Goal: Complete application form

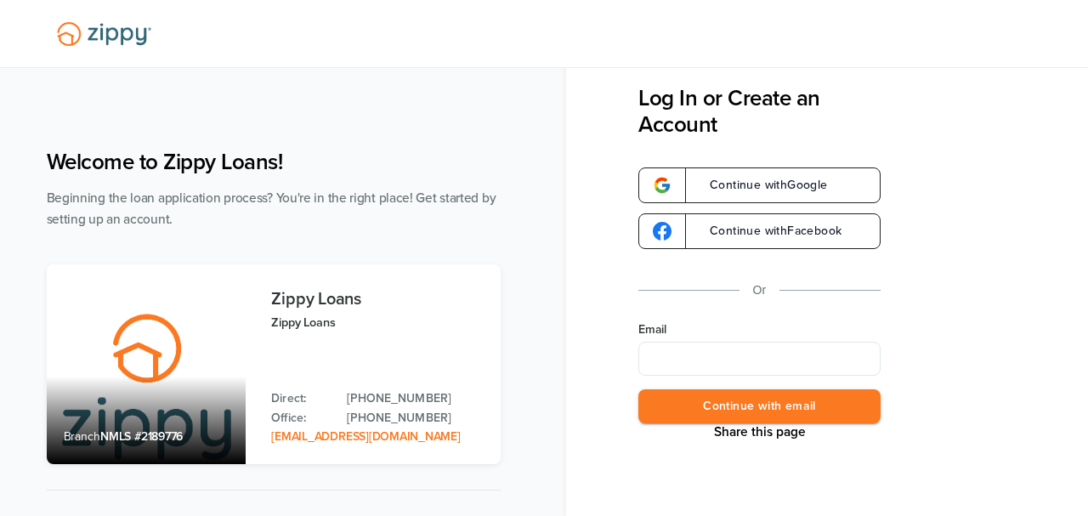
click at [714, 354] on input "Email" at bounding box center [759, 359] width 242 height 34
click at [638, 389] on button "Continue with email" at bounding box center [759, 406] width 242 height 35
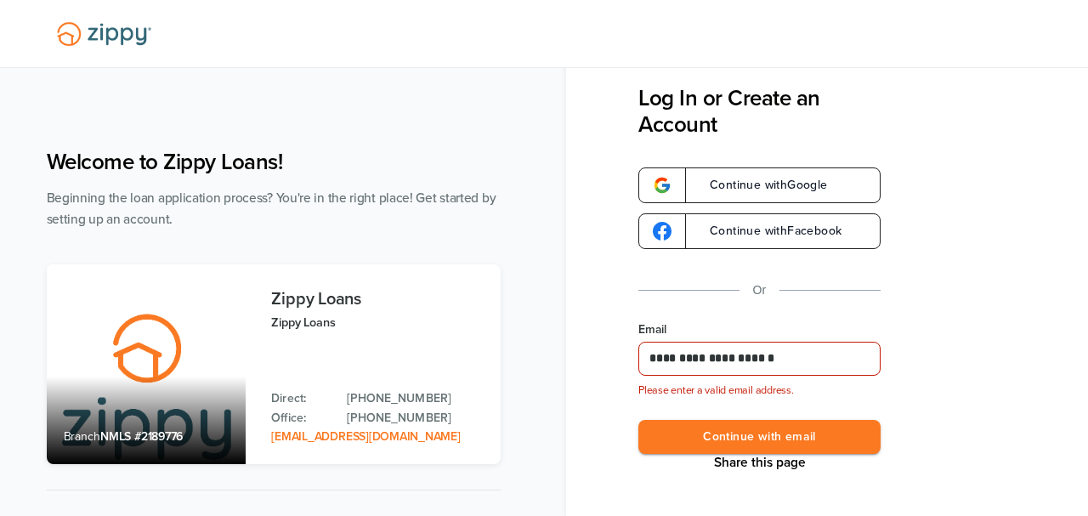
type input "**********"
click at [638, 420] on button "Continue with email" at bounding box center [759, 437] width 242 height 35
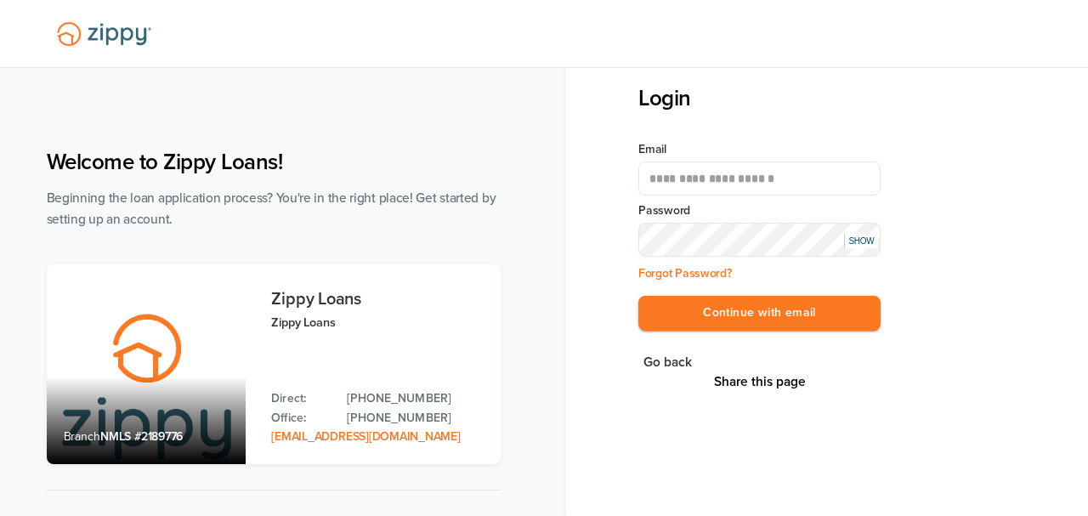
click at [638, 296] on button "Continue with email" at bounding box center [759, 313] width 242 height 35
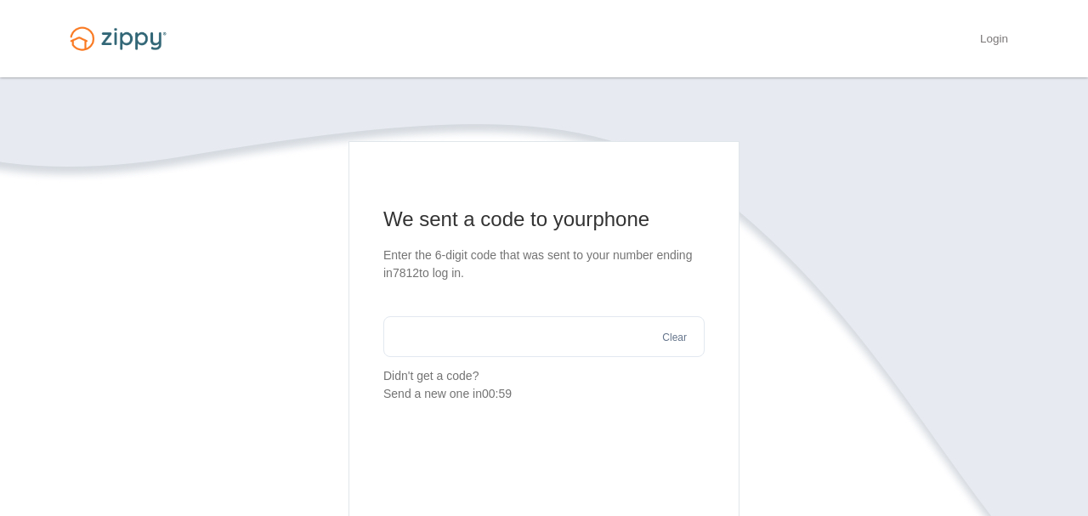
click at [513, 341] on input "text" at bounding box center [543, 336] width 321 height 41
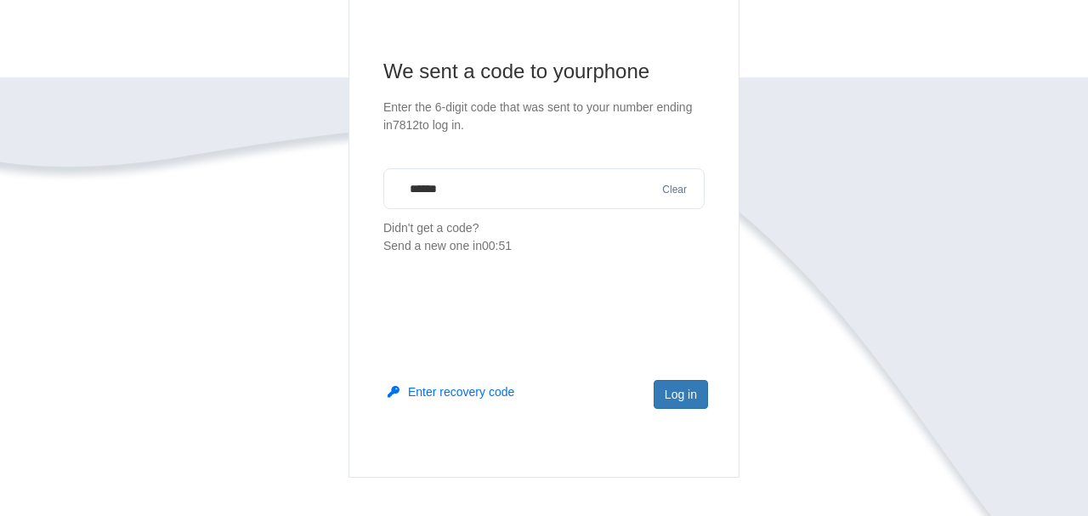
scroll to position [177, 0]
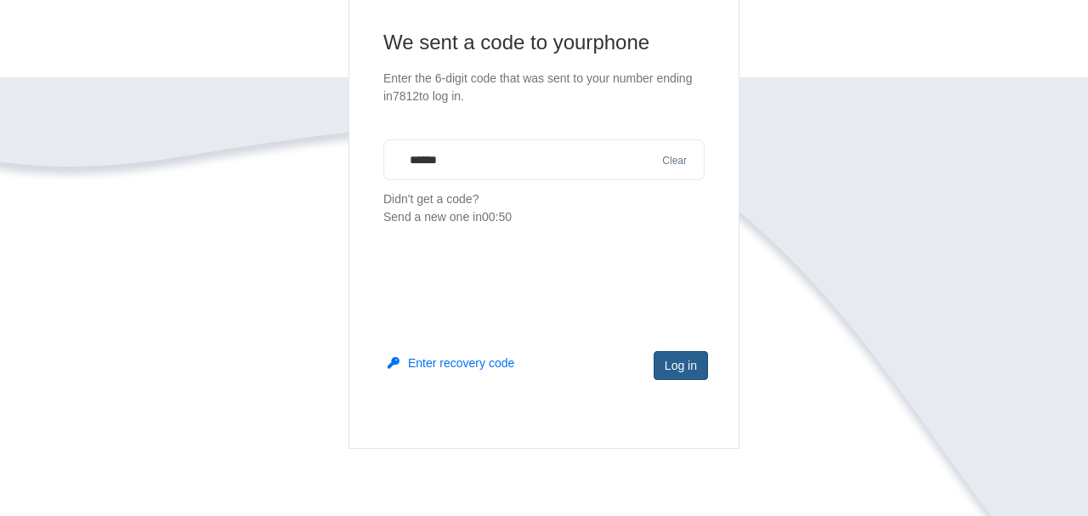
type input "******"
click at [672, 369] on button "Log in" at bounding box center [680, 365] width 54 height 29
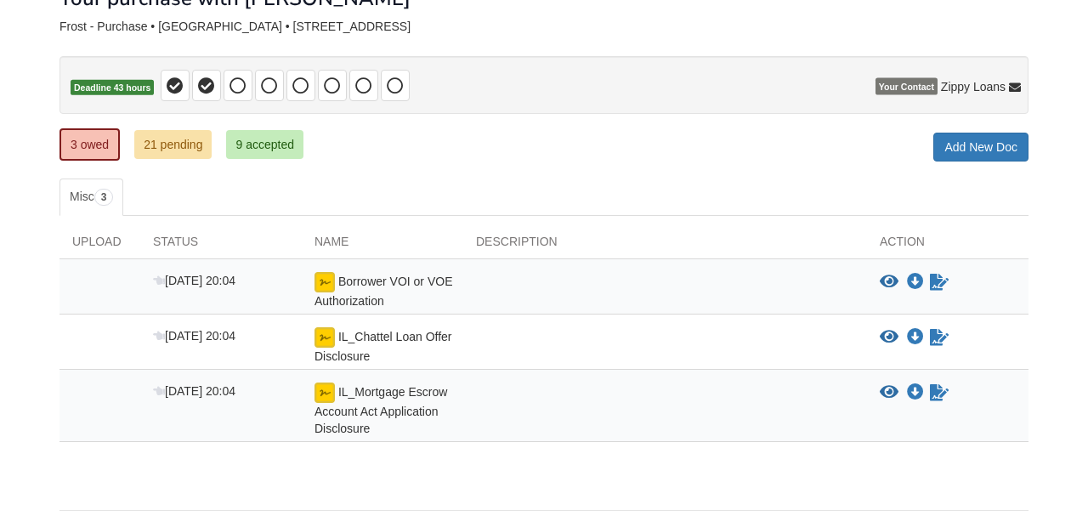
scroll to position [173, 0]
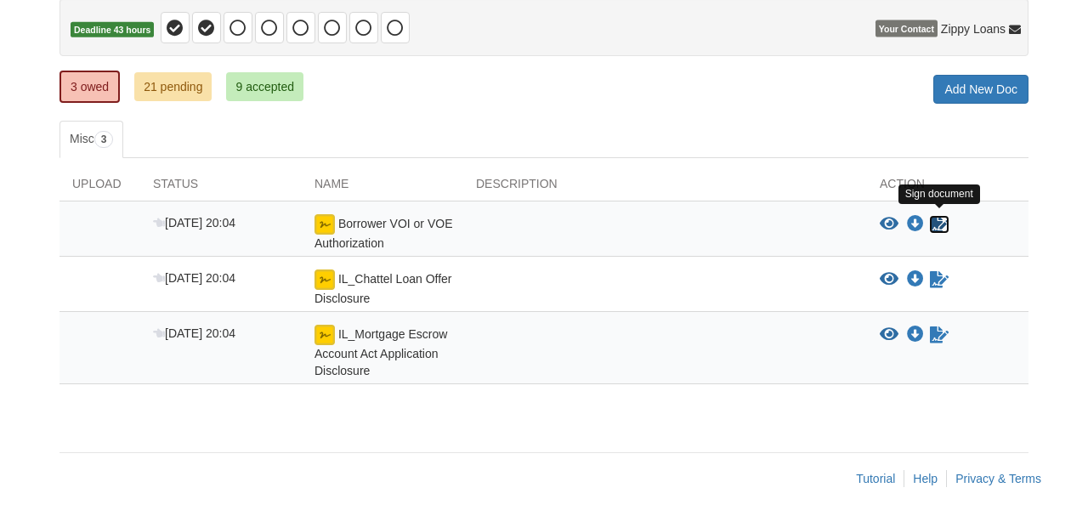
click at [939, 219] on icon "Sign Form" at bounding box center [939, 224] width 19 height 17
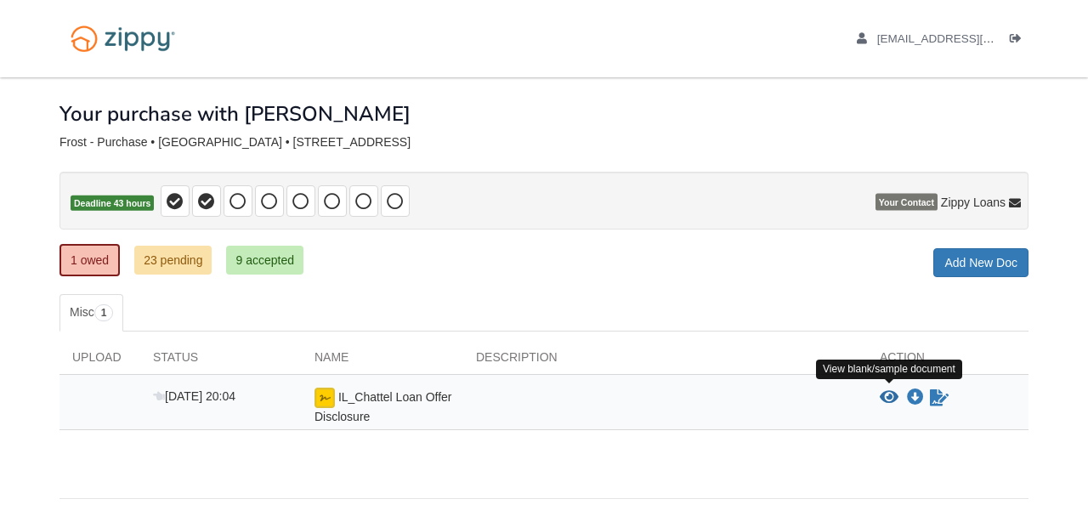
click at [888, 395] on icon "View IL_Chattel Loan Offer Disclosure" at bounding box center [889, 397] width 19 height 17
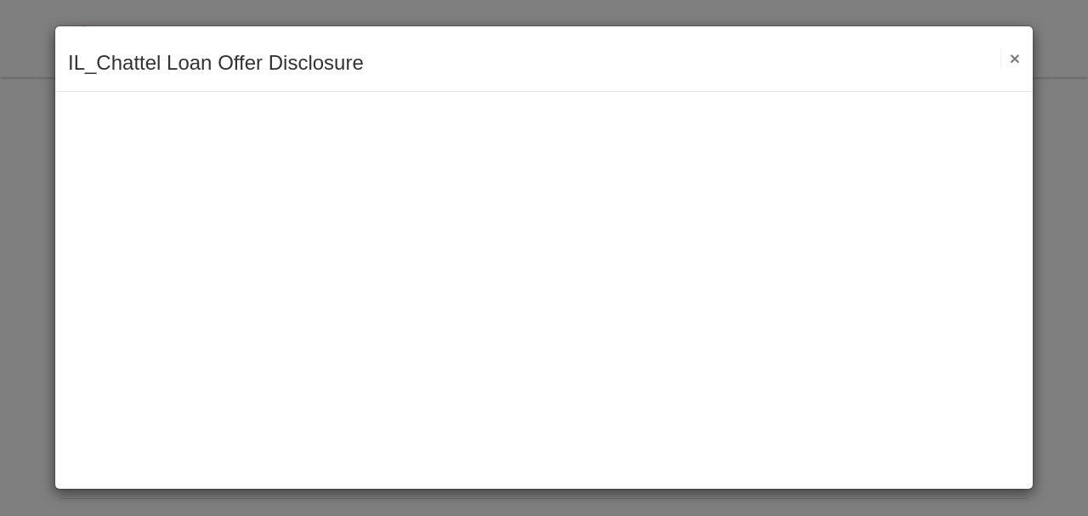
click at [1019, 57] on button "×" at bounding box center [1010, 58] width 20 height 18
